Goal: Browse casually: Explore the website without a specific task or goal

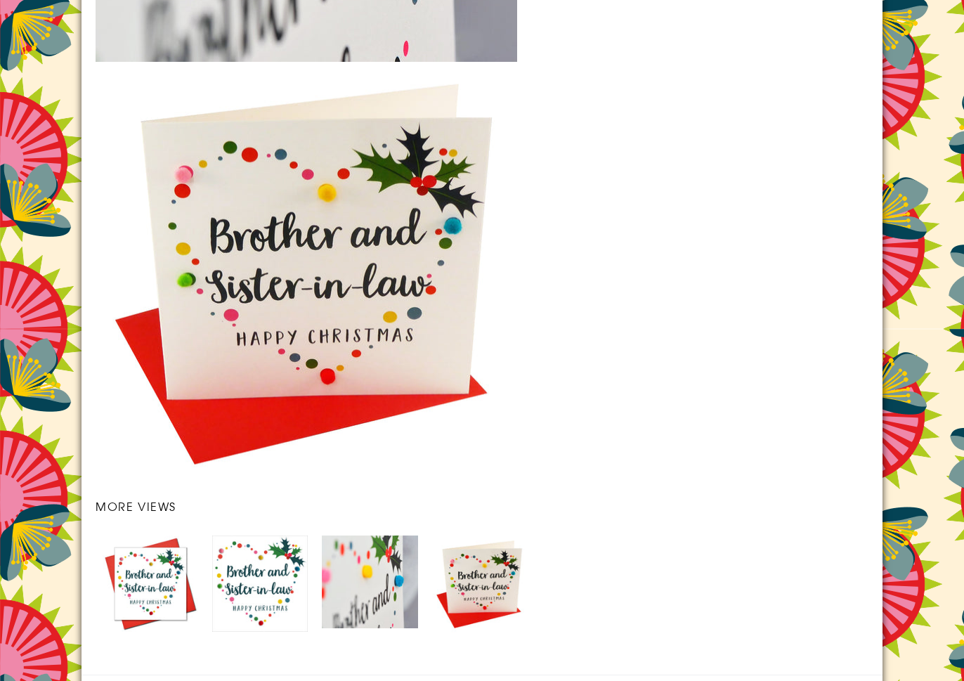
scroll to position [2022, 0]
